Goal: Find specific page/section: Find specific page/section

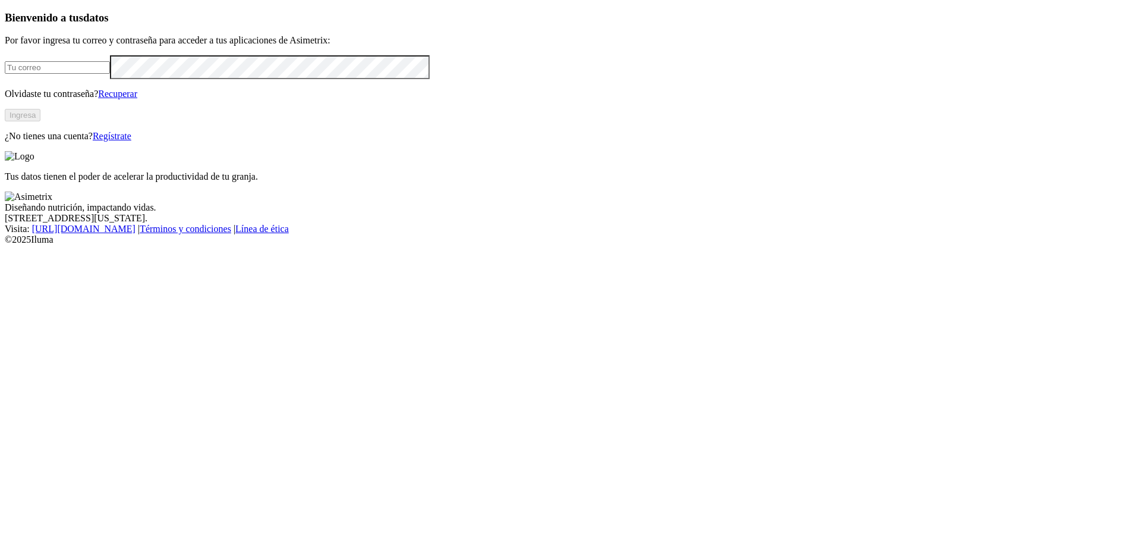
type input "[PERSON_NAME][EMAIL_ADDRESS][PERSON_NAME][DOMAIN_NAME]"
click at [40, 121] on button "Ingresa" at bounding box center [23, 115] width 36 height 12
